Goal: Transaction & Acquisition: Purchase product/service

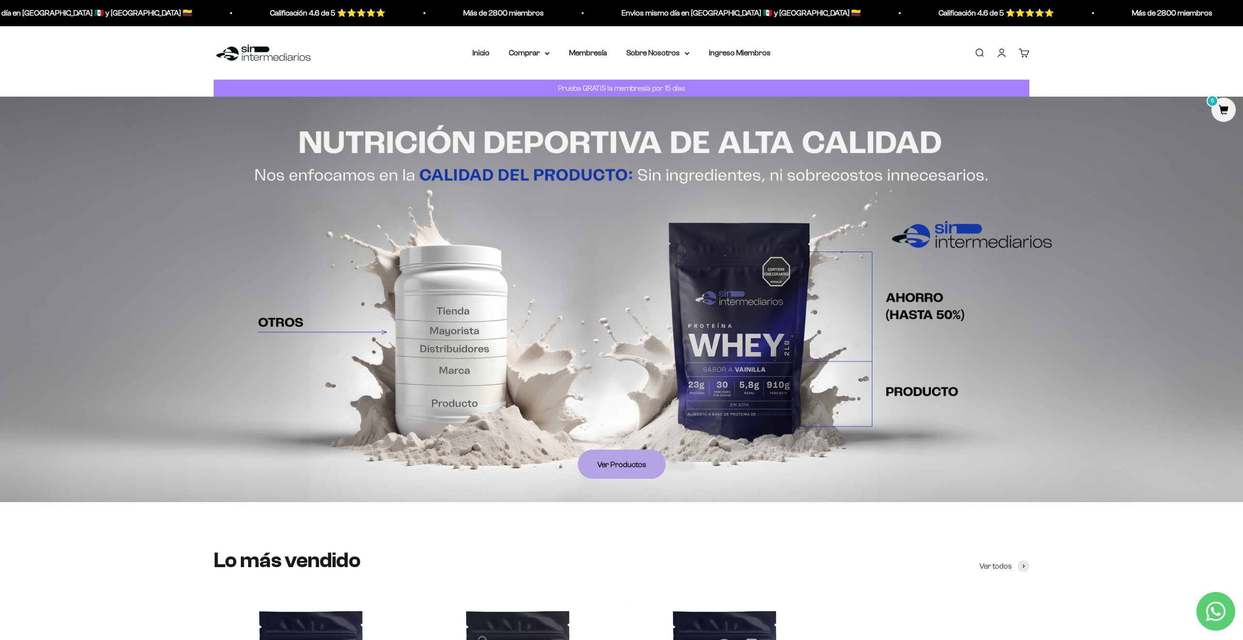
click at [1005, 54] on link "Iniciar sesión" at bounding box center [1002, 53] width 11 height 11
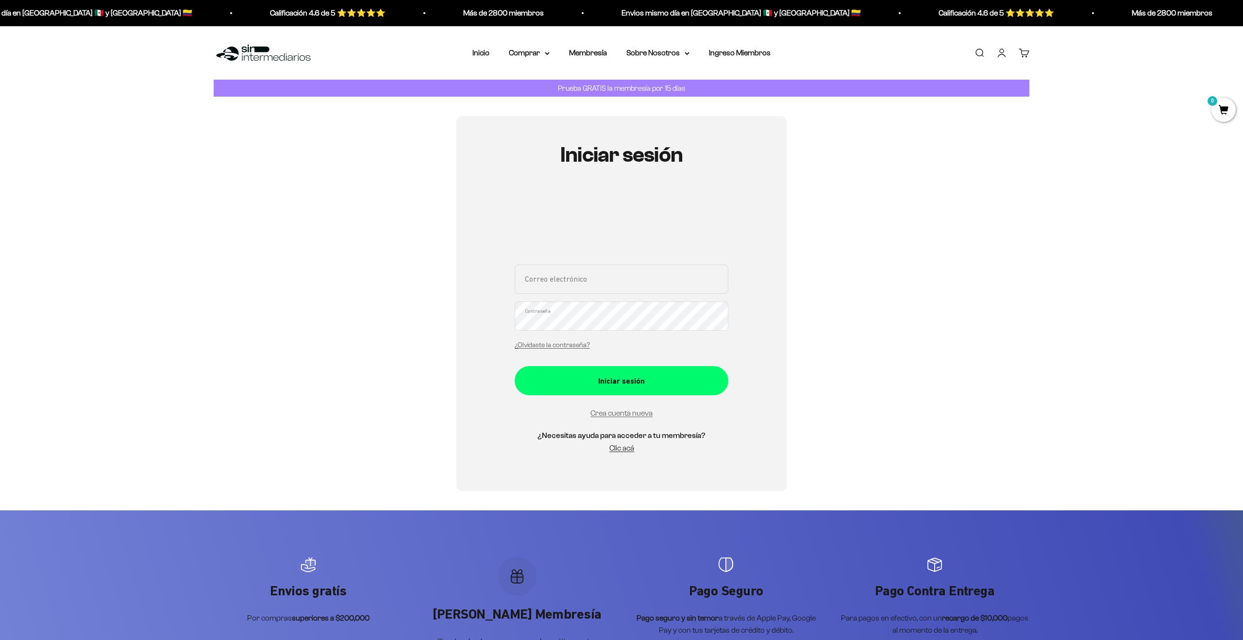
click at [597, 288] on input "Correo electrónico" at bounding box center [622, 279] width 214 height 29
type input "andrescorralesm@gmail.com"
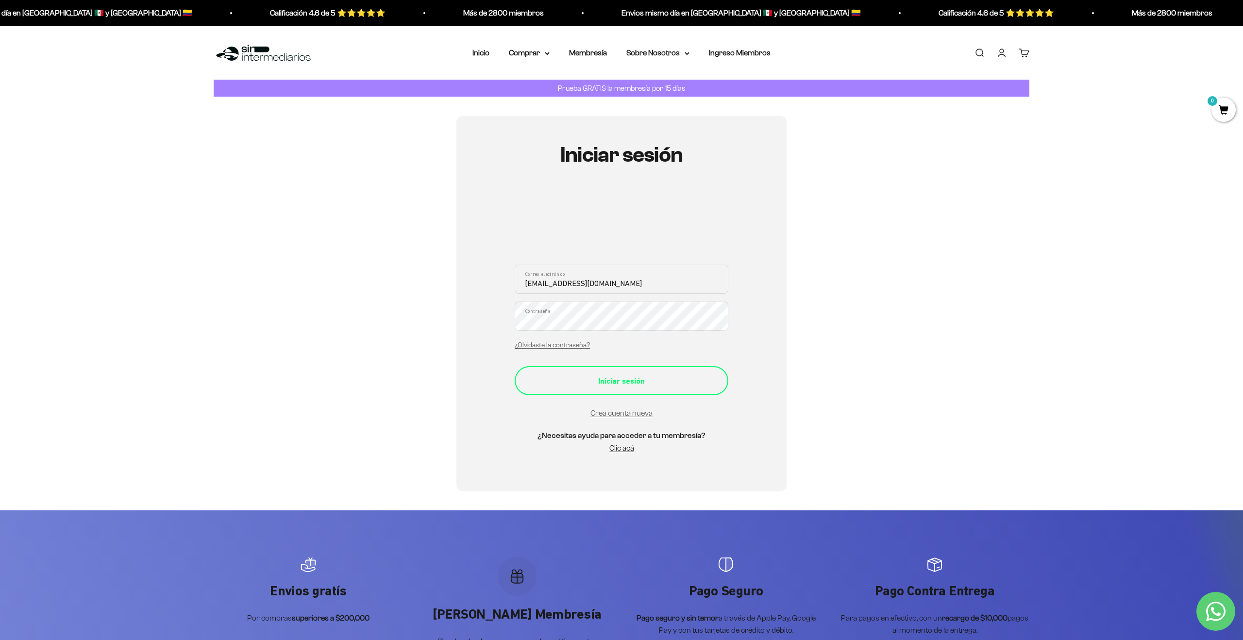
click at [615, 379] on div "Iniciar sesión" at bounding box center [621, 381] width 175 height 13
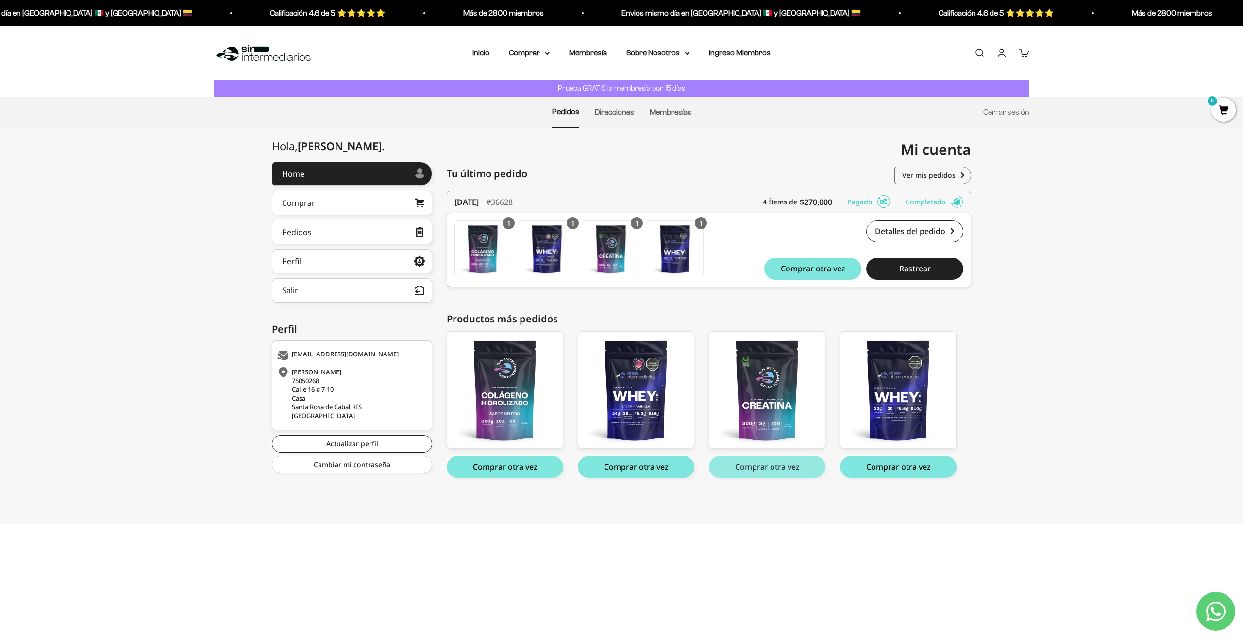
click at [779, 466] on button "Comprar otra vez" at bounding box center [767, 467] width 117 height 22
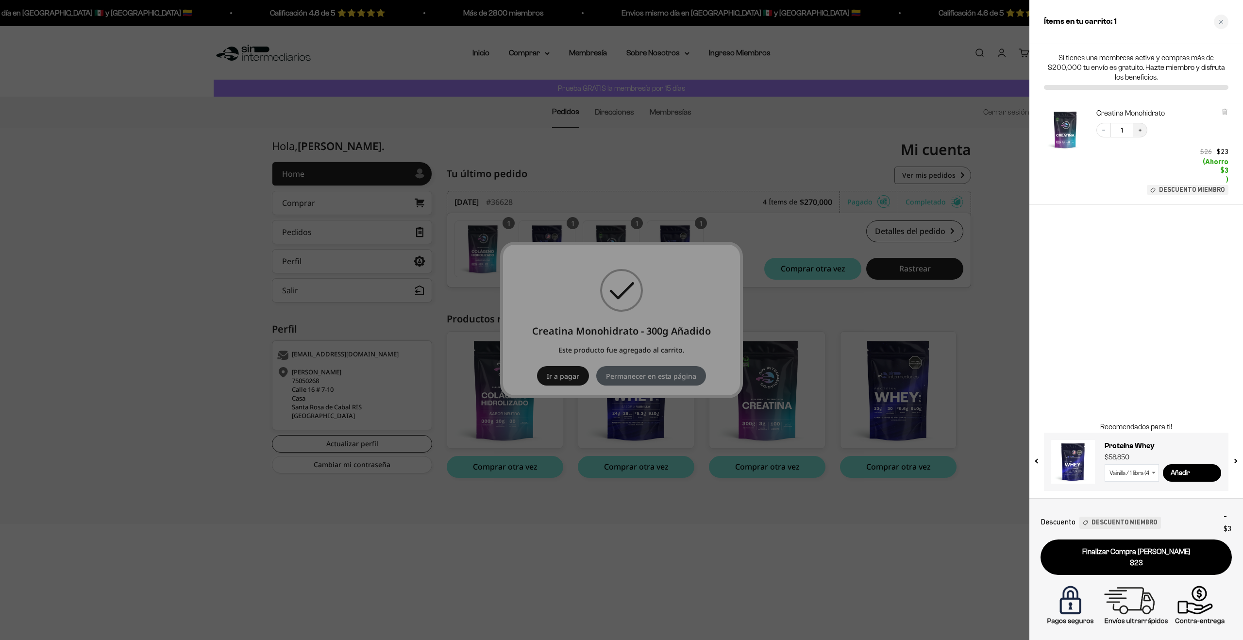
click at [1135, 128] on button "Increase quantity" at bounding box center [1140, 130] width 15 height 15
click at [1139, 127] on icon "Increase quantity" at bounding box center [1140, 130] width 6 height 6
click at [1103, 132] on icon "Decrease quantity" at bounding box center [1104, 130] width 6 height 6
click at [645, 377] on div at bounding box center [621, 320] width 1243 height 640
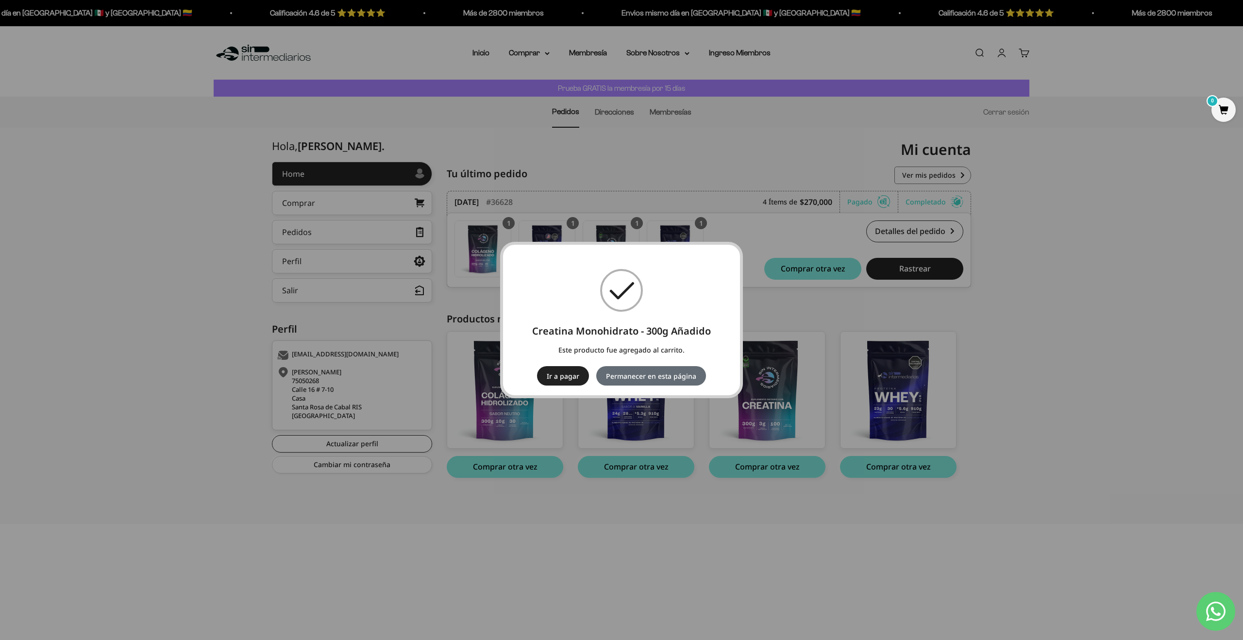
click at [647, 376] on button "Permanecer en esta página" at bounding box center [651, 375] width 110 height 19
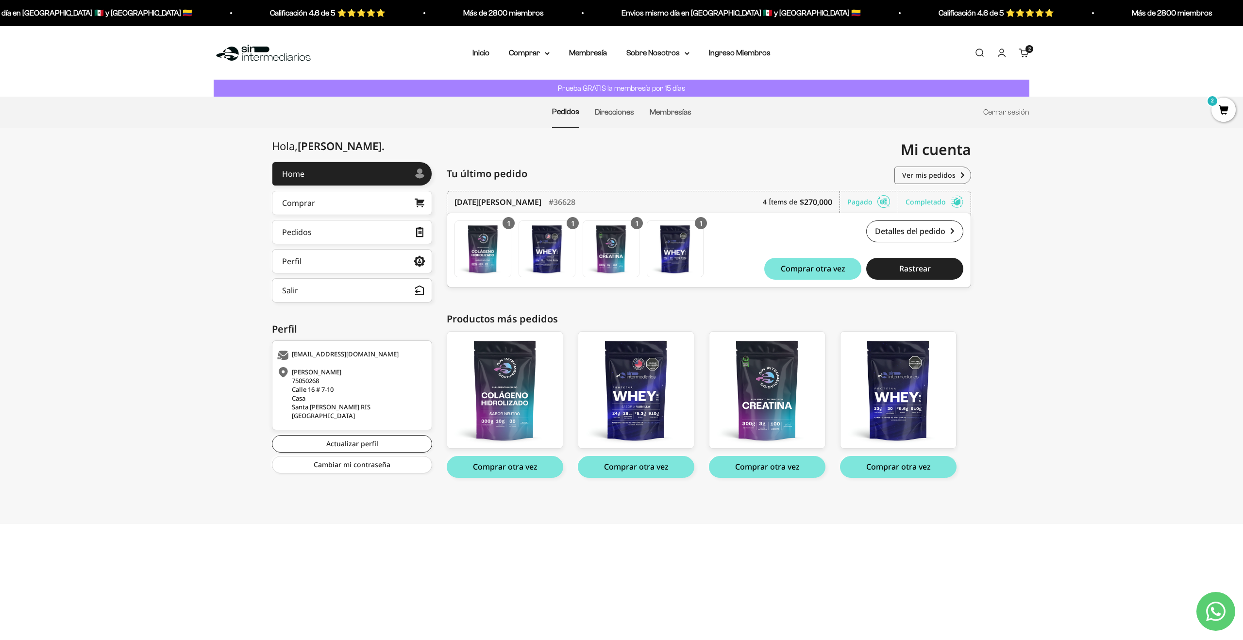
click at [1025, 51] on link "Carrito 2 artículos 2" at bounding box center [1024, 53] width 11 height 11
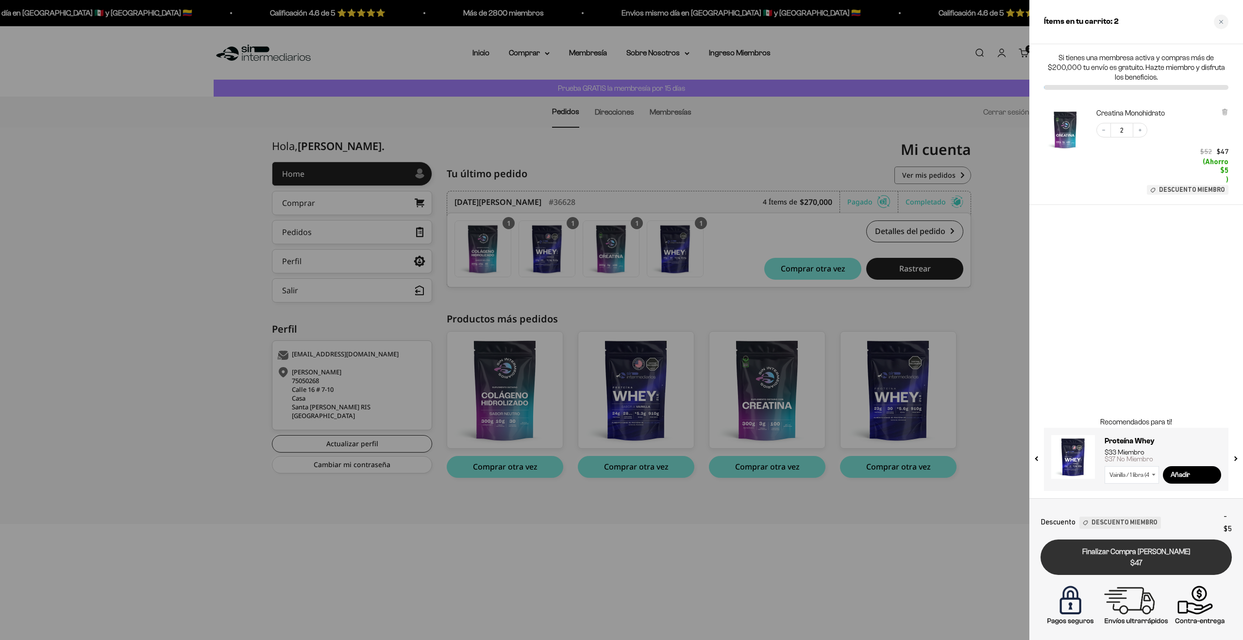
click at [1157, 561] on span "$47" at bounding box center [1137, 563] width 178 height 11
